Goal: Information Seeking & Learning: Find specific fact

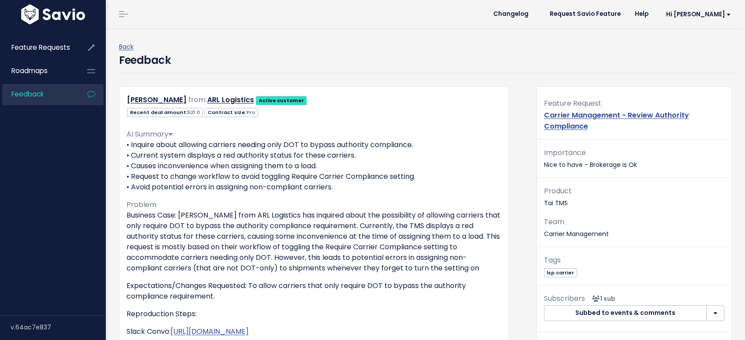
click at [32, 93] on span "Feedback" at bounding box center [27, 93] width 32 height 9
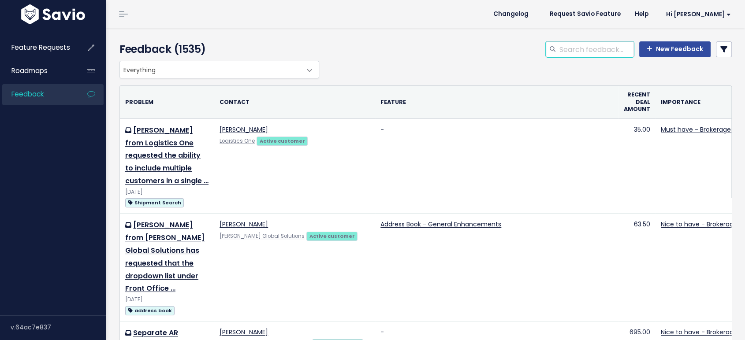
click at [571, 45] on input "search" at bounding box center [595, 49] width 75 height 16
type input "make payment"
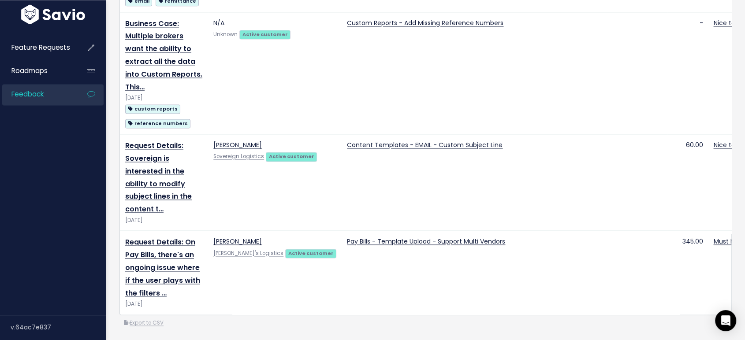
scroll to position [1373, 0]
